Goal: Check status: Check status

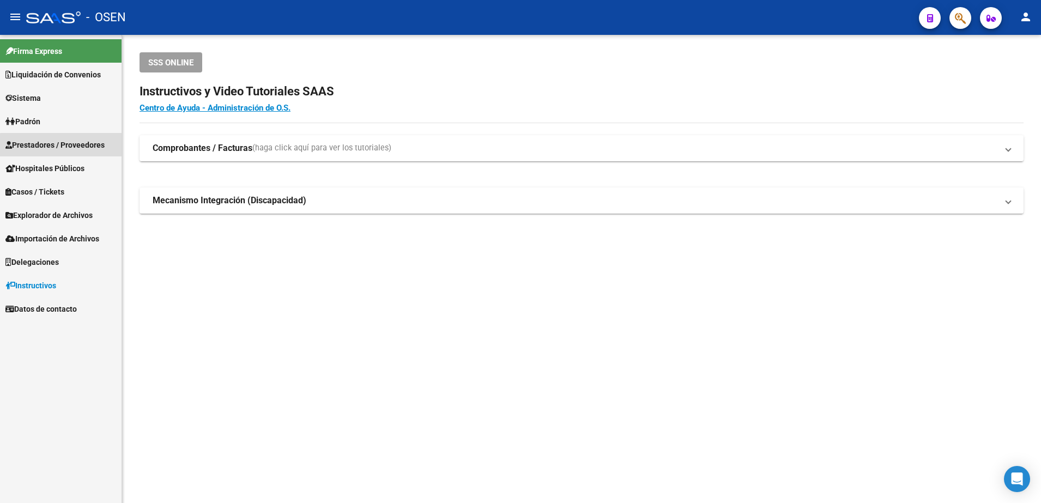
click at [77, 147] on span "Prestadores / Proveedores" at bounding box center [54, 145] width 99 height 12
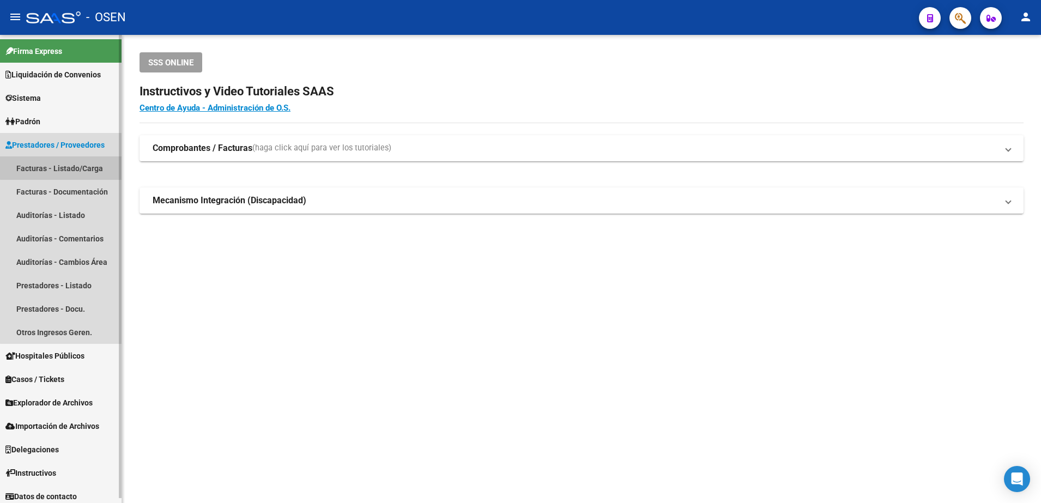
click at [80, 167] on link "Facturas - Listado/Carga" at bounding box center [61, 167] width 122 height 23
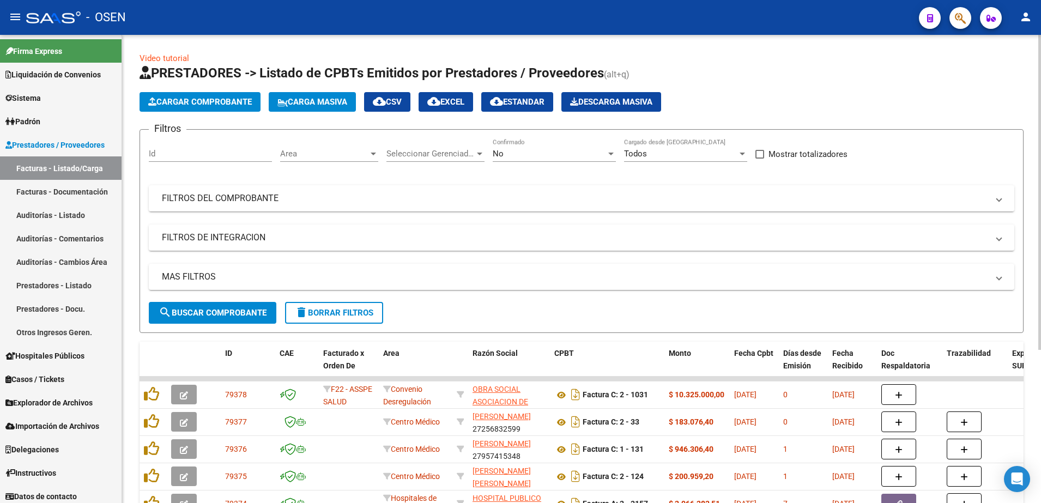
click at [369, 145] on div "Area Area" at bounding box center [329, 149] width 98 height 23
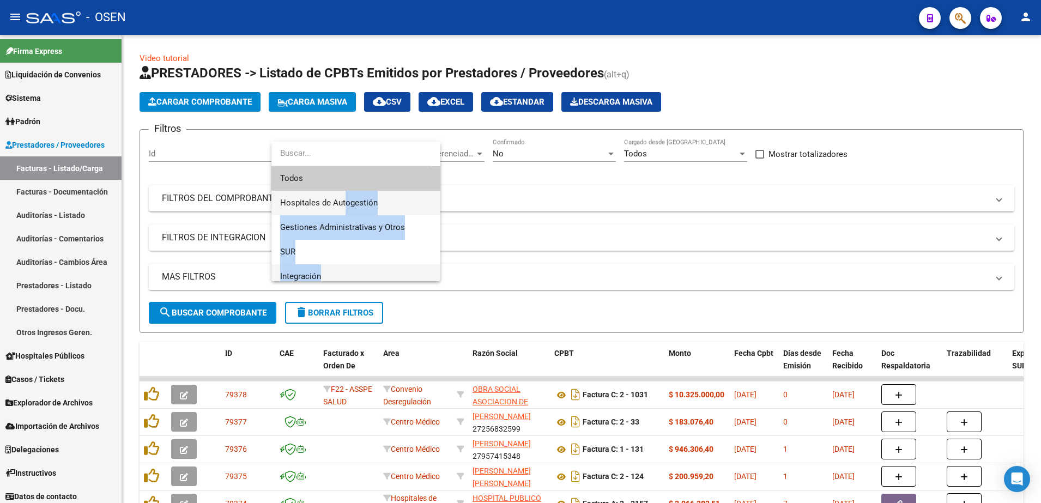
drag, startPoint x: 343, startPoint y: 270, endPoint x: 347, endPoint y: 204, distance: 65.5
click at [347, 204] on div "Todos Hospitales de Autogestión Gestiones Administrativas y Otros SUR Integraci…" at bounding box center [355, 211] width 169 height 139
click at [347, 204] on span "Hospitales de Autogestión" at bounding box center [329, 203] width 98 height 10
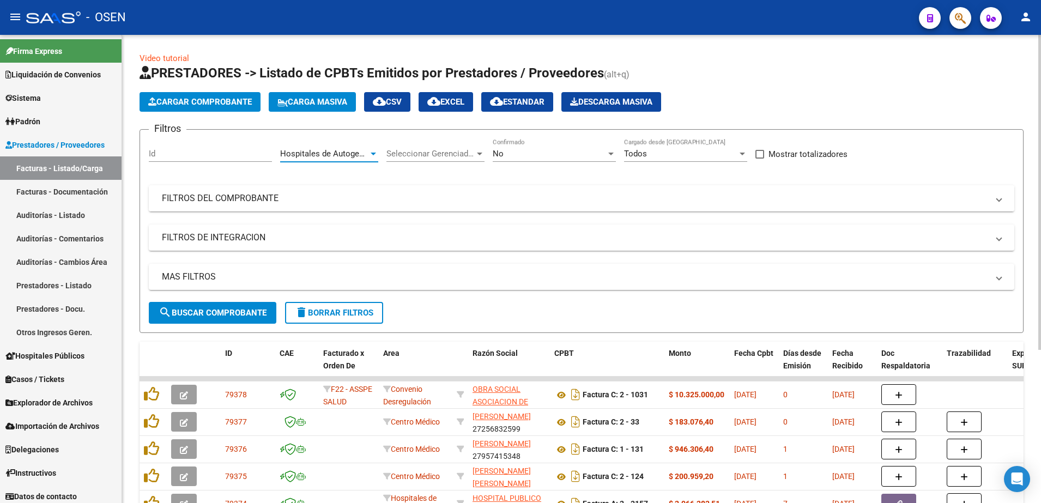
click at [400, 207] on mat-expansion-panel-header "FILTROS DEL COMPROBANTE" at bounding box center [581, 198] width 865 height 26
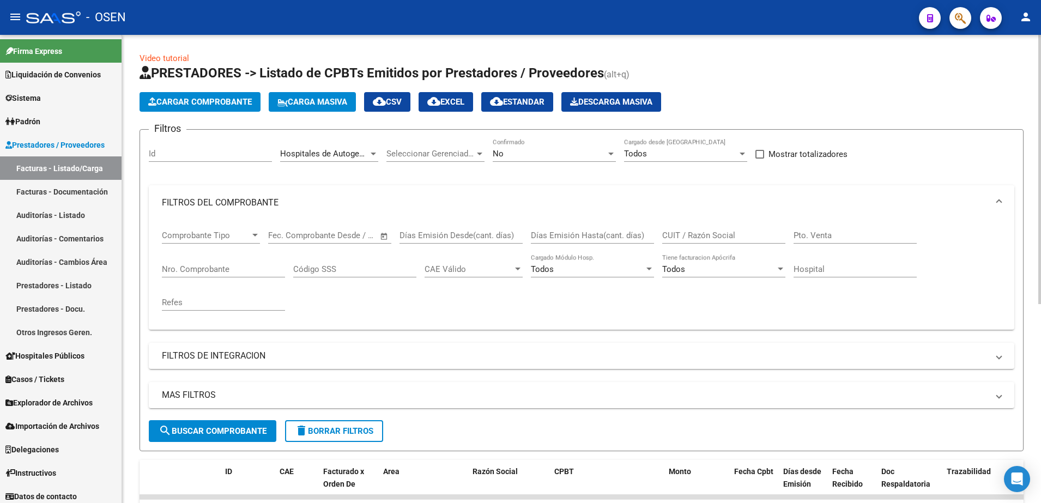
click at [330, 192] on mat-expansion-panel-header "FILTROS DEL COMPROBANTE" at bounding box center [581, 202] width 865 height 35
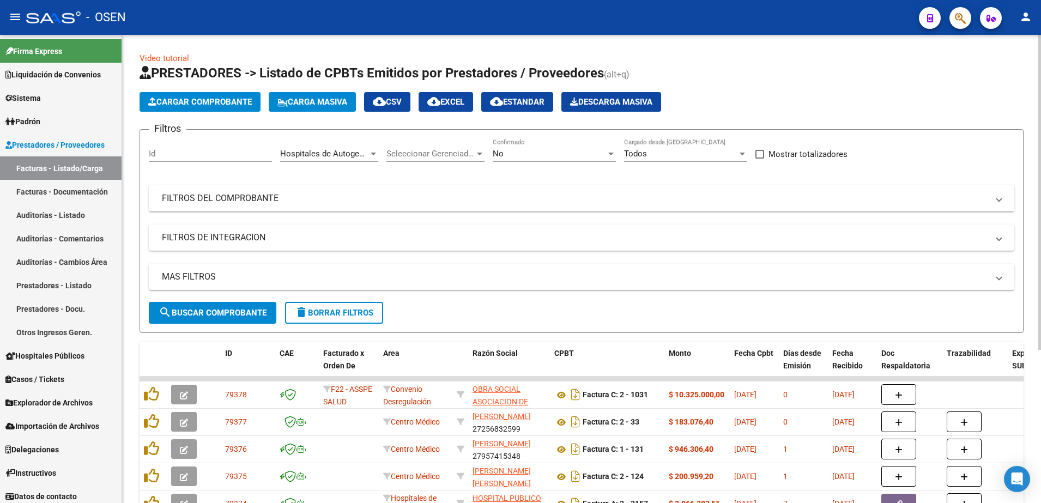
click at [233, 310] on span "search Buscar Comprobante" at bounding box center [213, 313] width 108 height 10
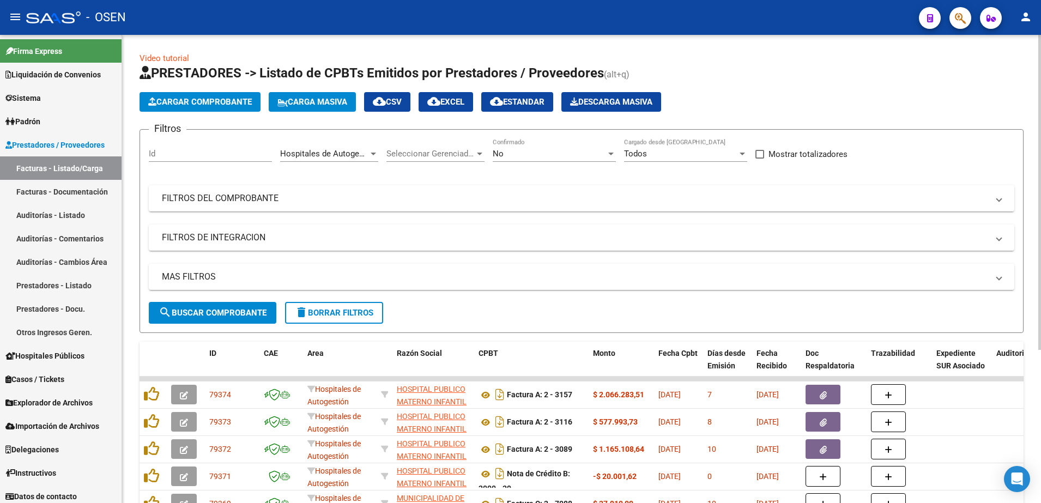
click at [258, 322] on button "search Buscar Comprobante" at bounding box center [213, 313] width 128 height 22
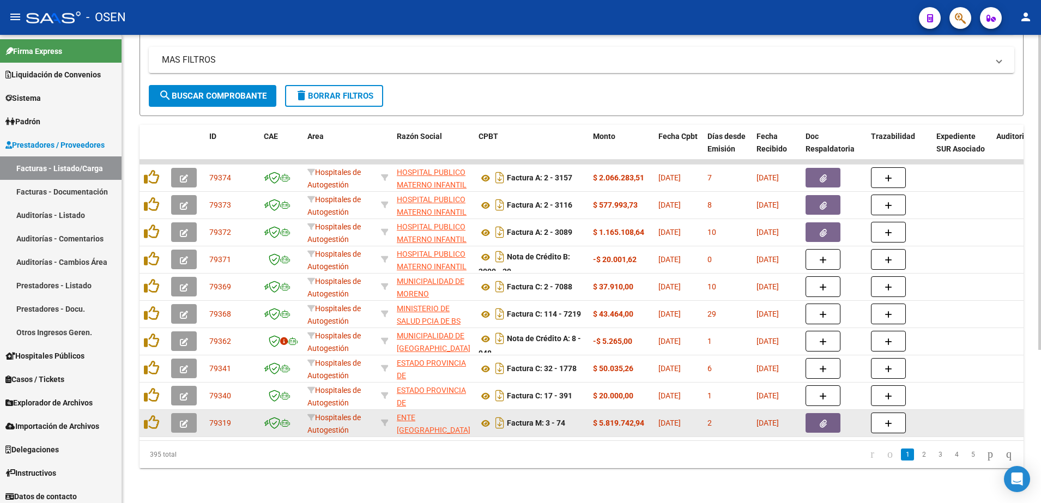
scroll to position [227, 0]
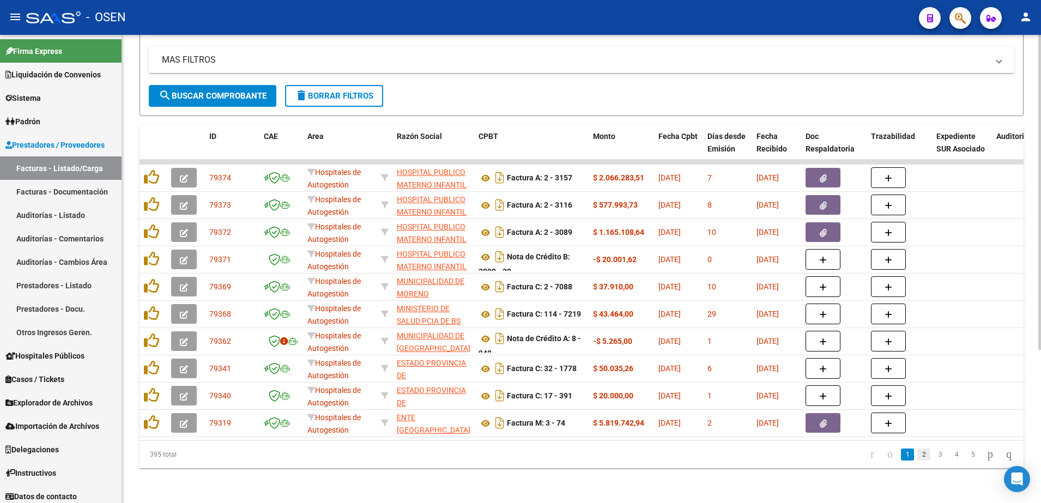
click at [917, 457] on link "2" at bounding box center [923, 454] width 13 height 12
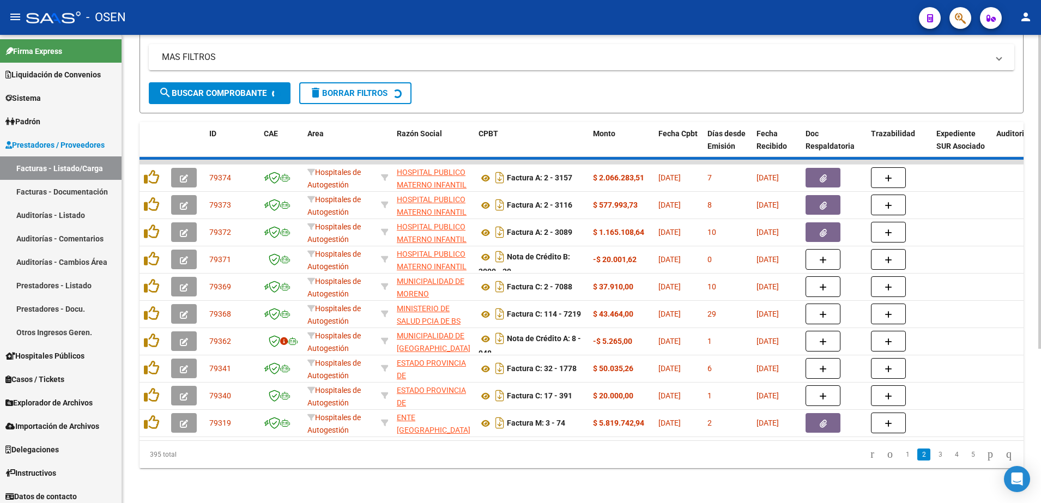
click at [927, 455] on div "395 total 1 2 3 4 5" at bounding box center [581, 454] width 884 height 27
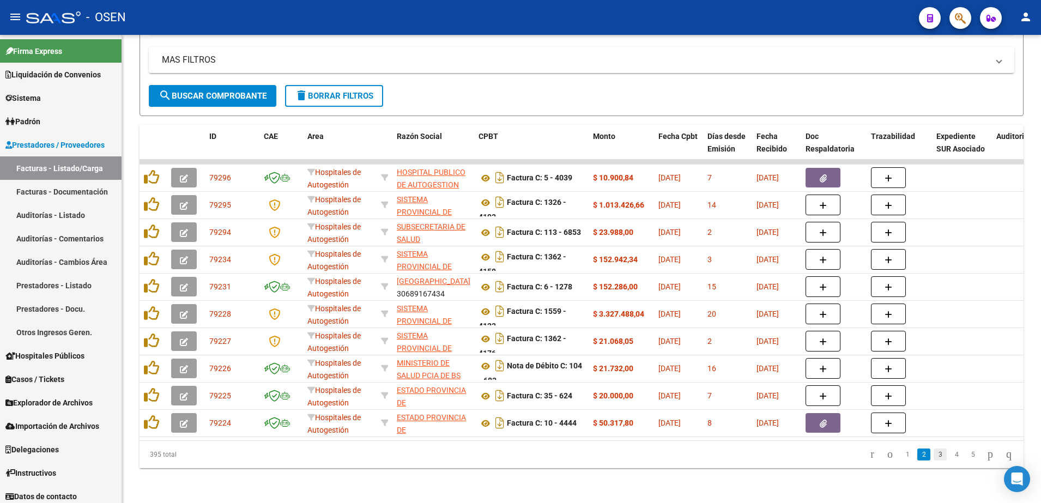
click at [933, 455] on link "3" at bounding box center [939, 454] width 13 height 12
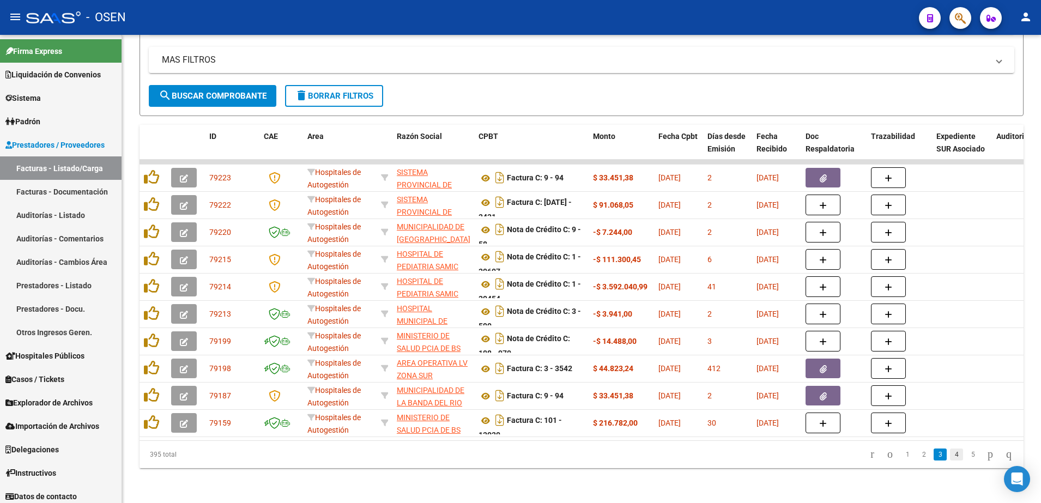
click at [950, 458] on link "4" at bounding box center [956, 454] width 13 height 12
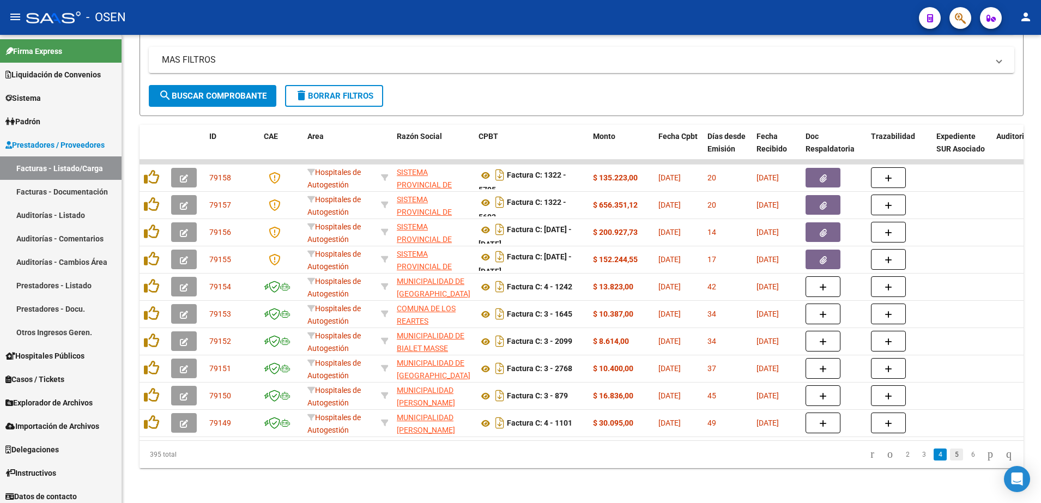
click at [950, 452] on link "5" at bounding box center [956, 454] width 13 height 12
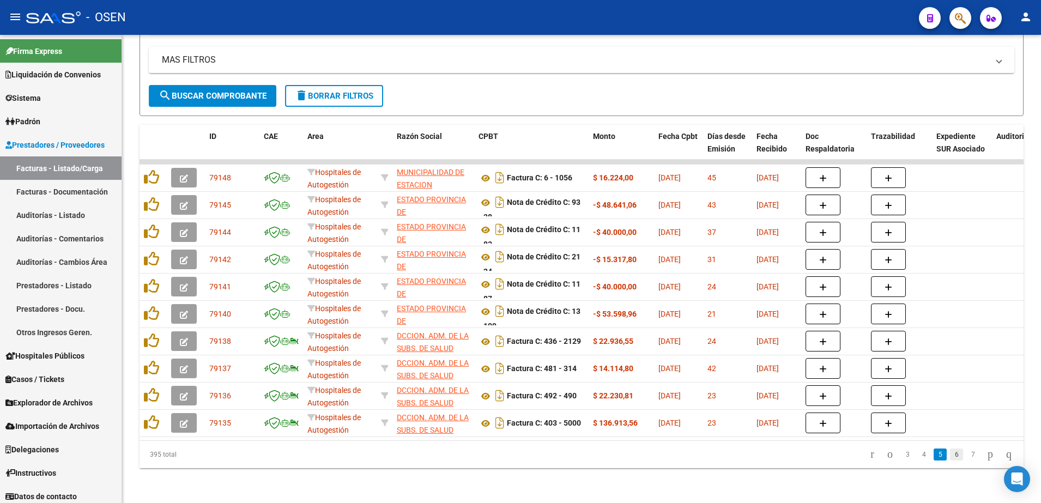
click at [950, 453] on link "6" at bounding box center [956, 454] width 13 height 12
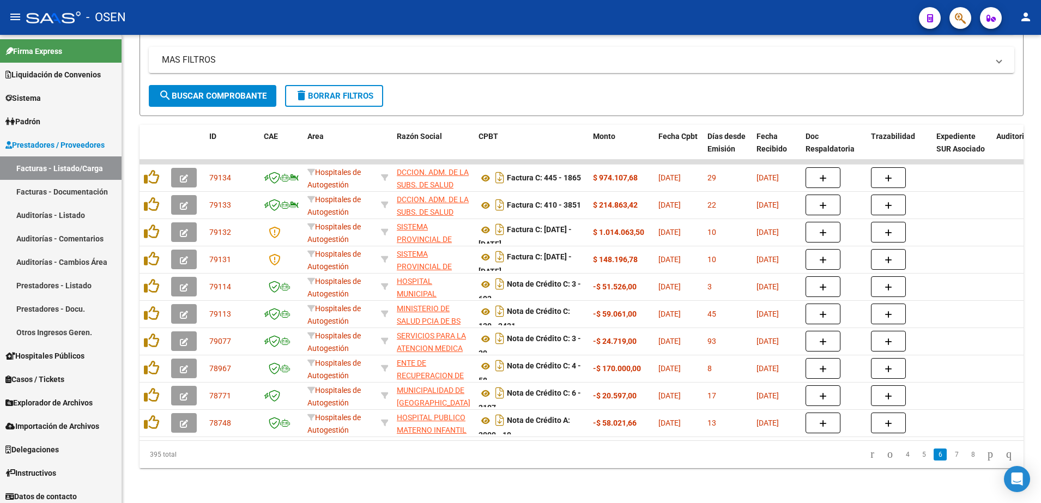
click at [950, 453] on link "7" at bounding box center [956, 454] width 13 height 12
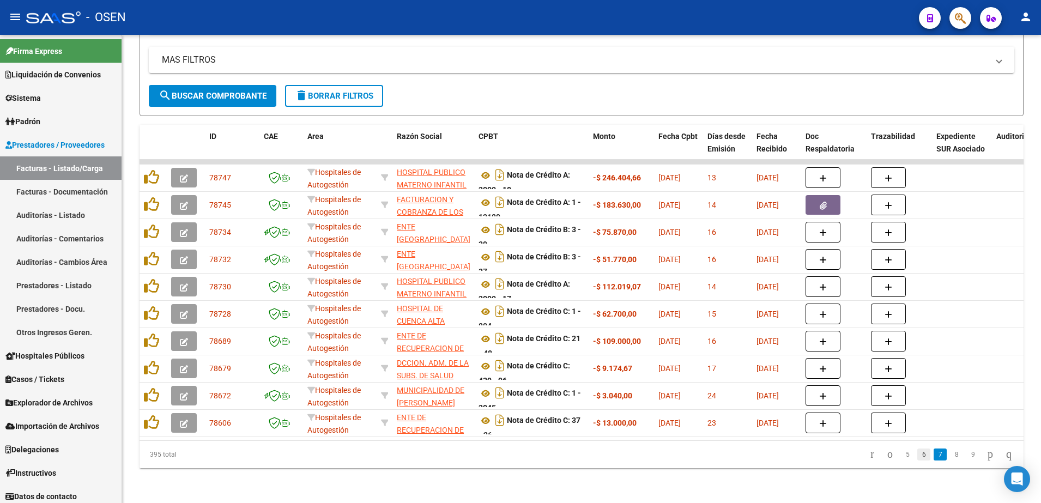
click at [917, 453] on link "6" at bounding box center [923, 454] width 13 height 12
